Goal: Information Seeking & Learning: Learn about a topic

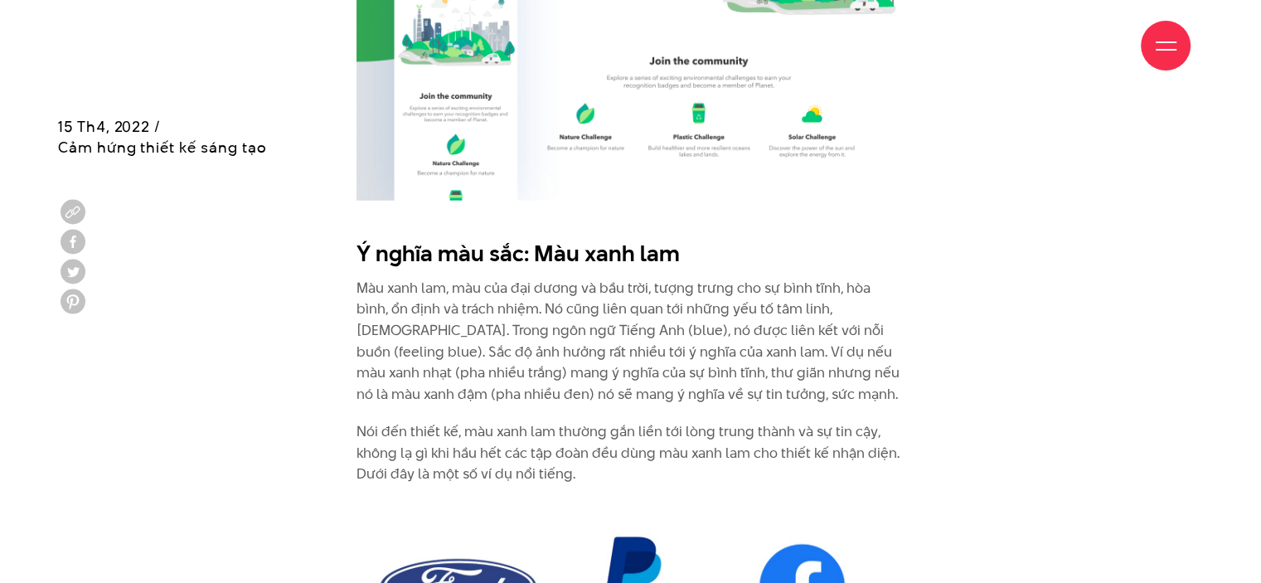
scroll to position [4726, 0]
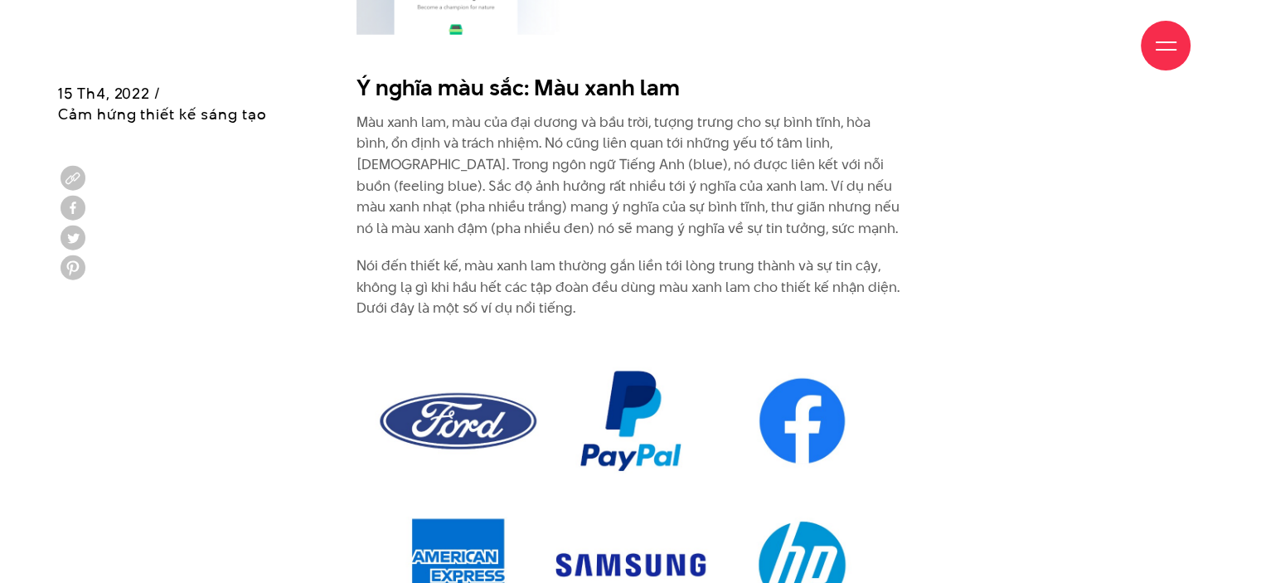
drag, startPoint x: 534, startPoint y: 57, endPoint x: 734, endPoint y: 51, distance: 199.9
click at [734, 51] on div "Giới thiệu Dự án Dịch vụ Góc nhìn Liên hệ" at bounding box center [630, 45] width 1120 height 91
click at [670, 64] on div "Giới thiệu Dự án Dịch vụ Góc nhìn Liên hệ" at bounding box center [630, 45] width 1120 height 91
click at [679, 70] on div "Giới thiệu Dự án Dịch vụ Góc nhìn Liên hệ" at bounding box center [630, 45] width 1120 height 91
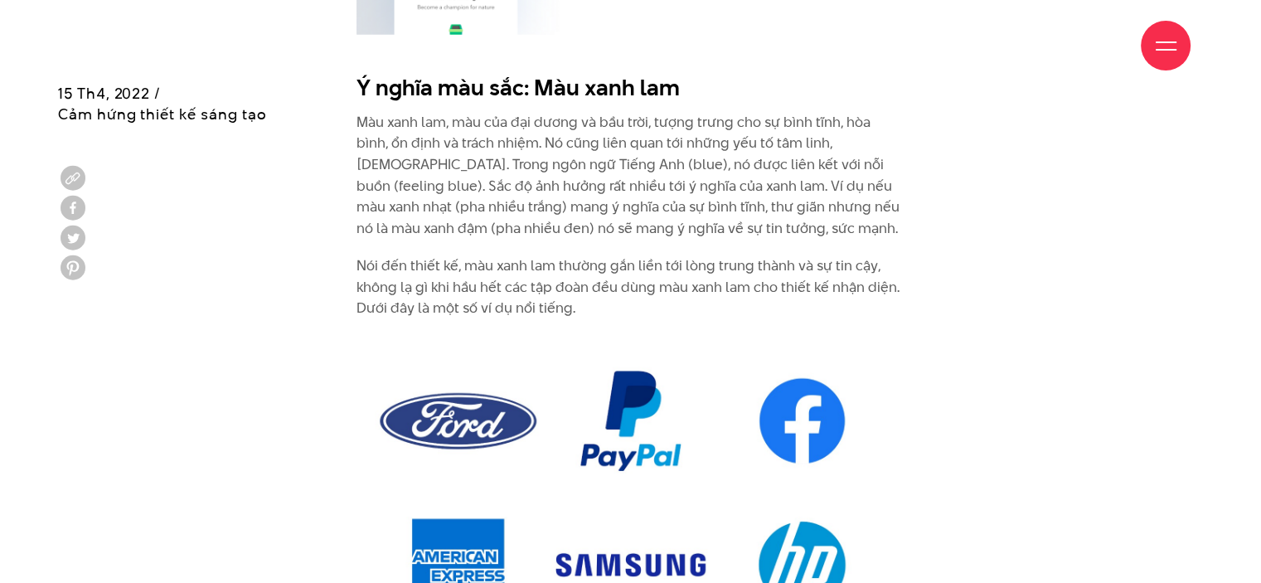
click at [679, 70] on div "Giới thiệu Dự án Dịch vụ Góc nhìn Liên hệ" at bounding box center [630, 45] width 1120 height 91
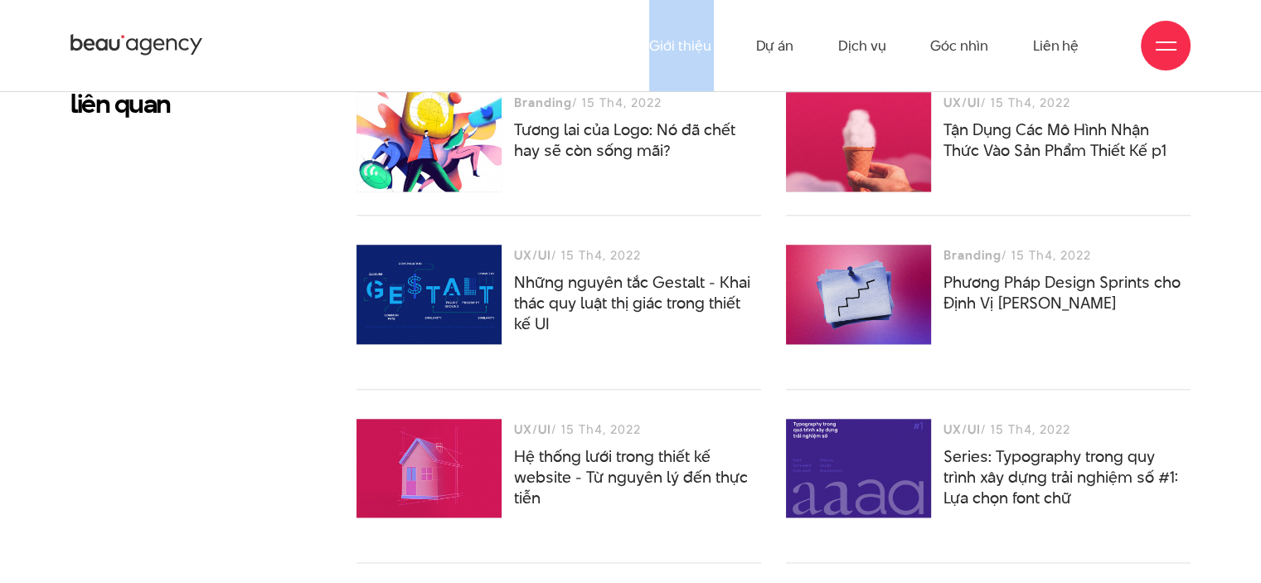
scroll to position [8126, 0]
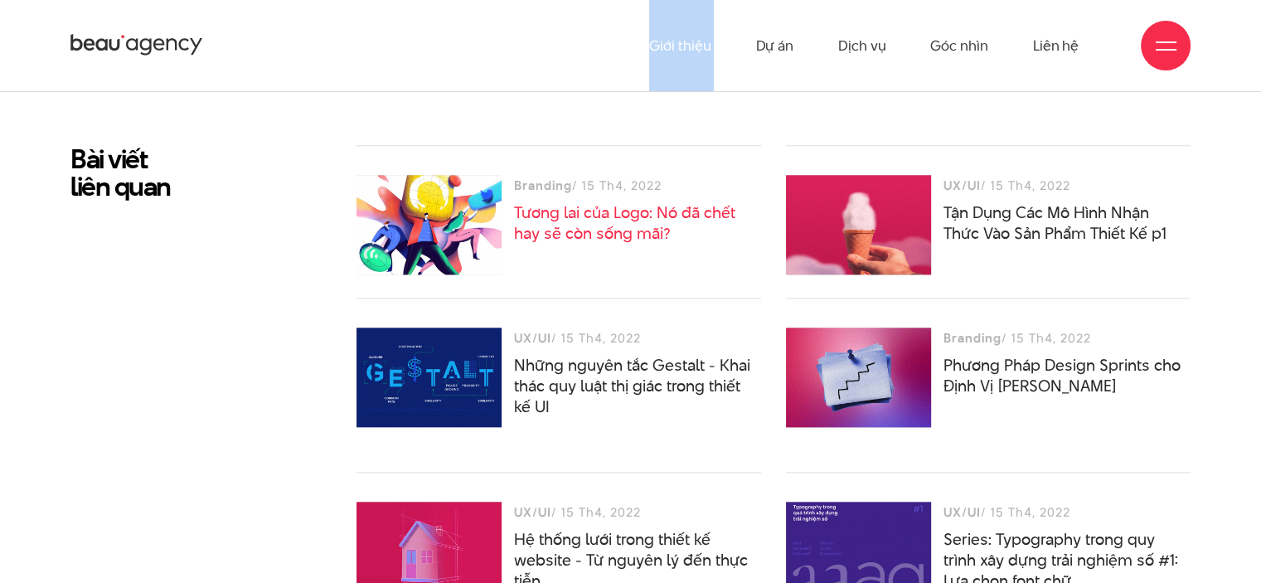
click at [578, 210] on link "Tương lai của Logo: Nó đã chết hay sẽ còn sống mãi?" at bounding box center [624, 222] width 221 height 43
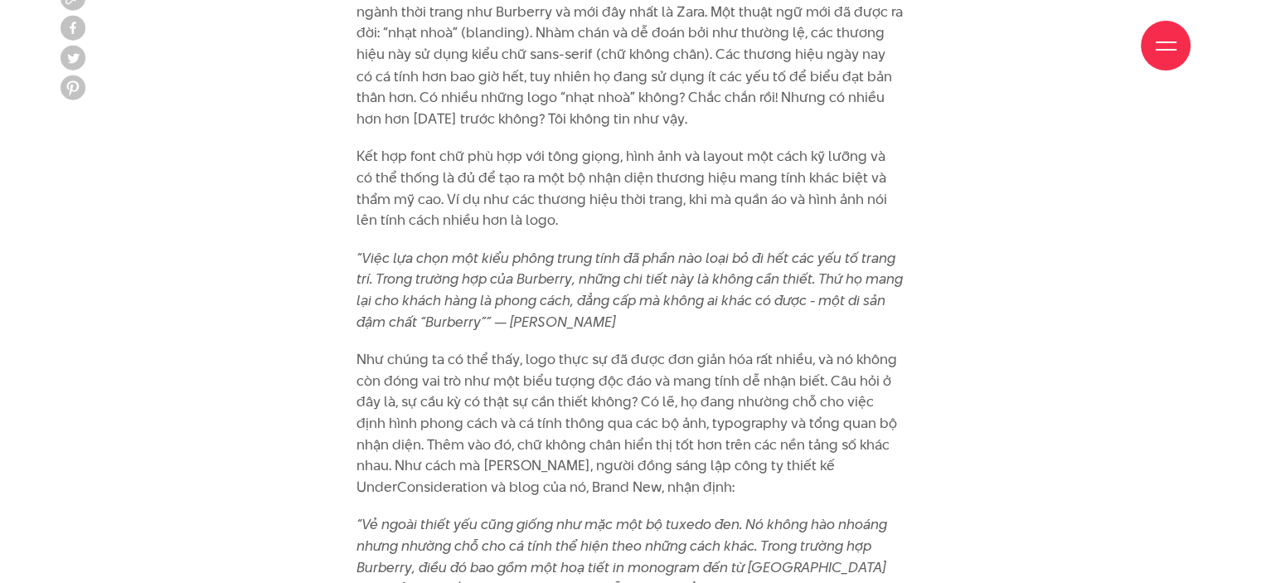
scroll to position [3151, 0]
